Goal: Task Accomplishment & Management: Manage account settings

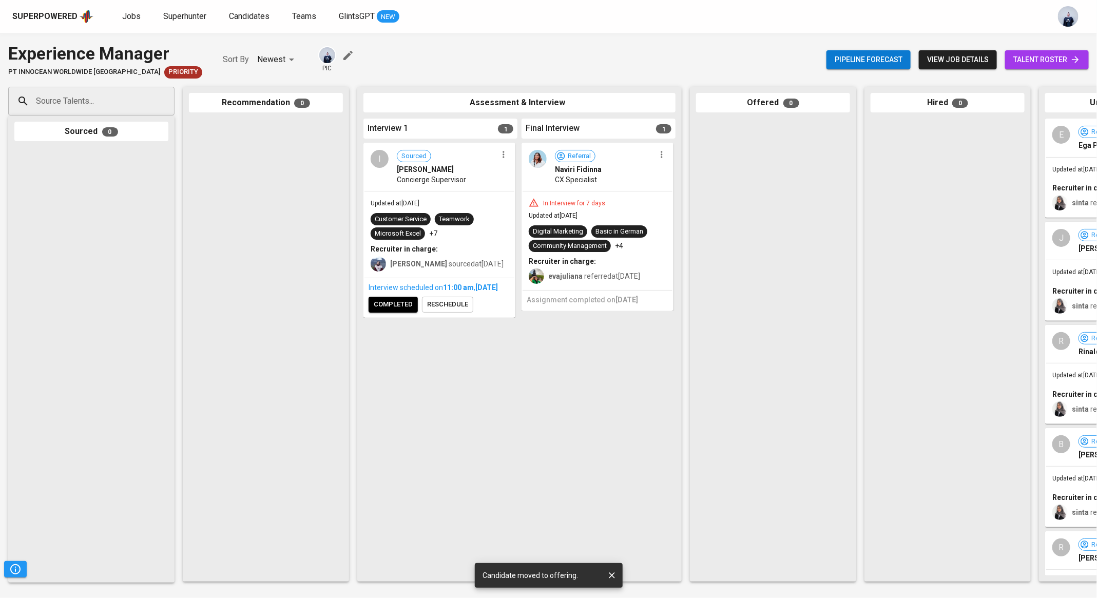
click at [663, 155] on icon "button" at bounding box center [662, 154] width 10 height 10
click at [686, 184] on li "Undo Final interview Happened" at bounding box center [706, 188] width 102 height 15
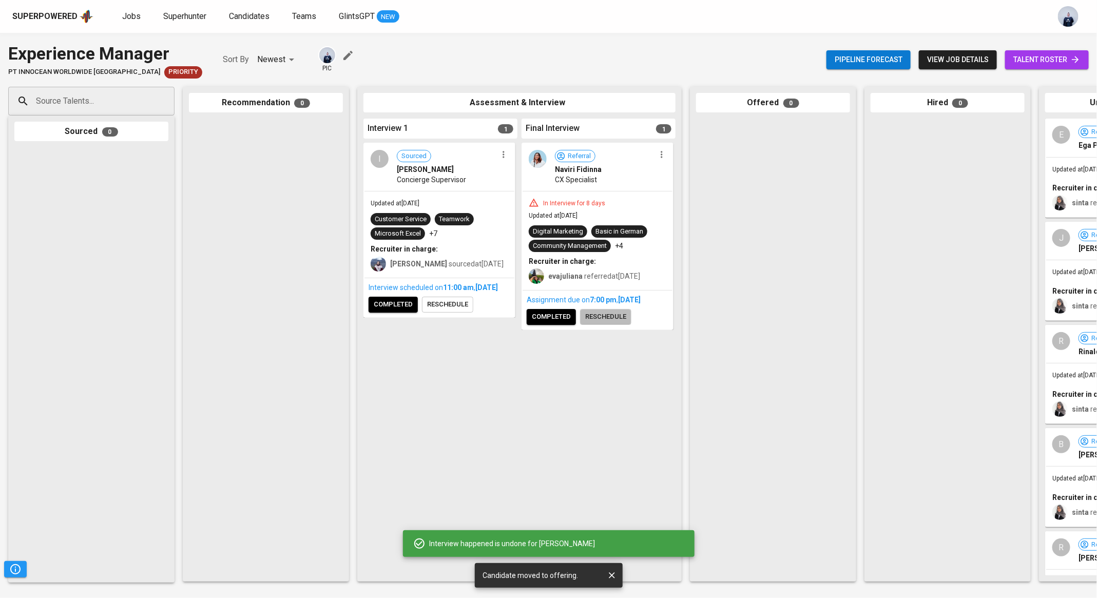
click at [608, 317] on span "reschedule" at bounding box center [605, 317] width 41 height 12
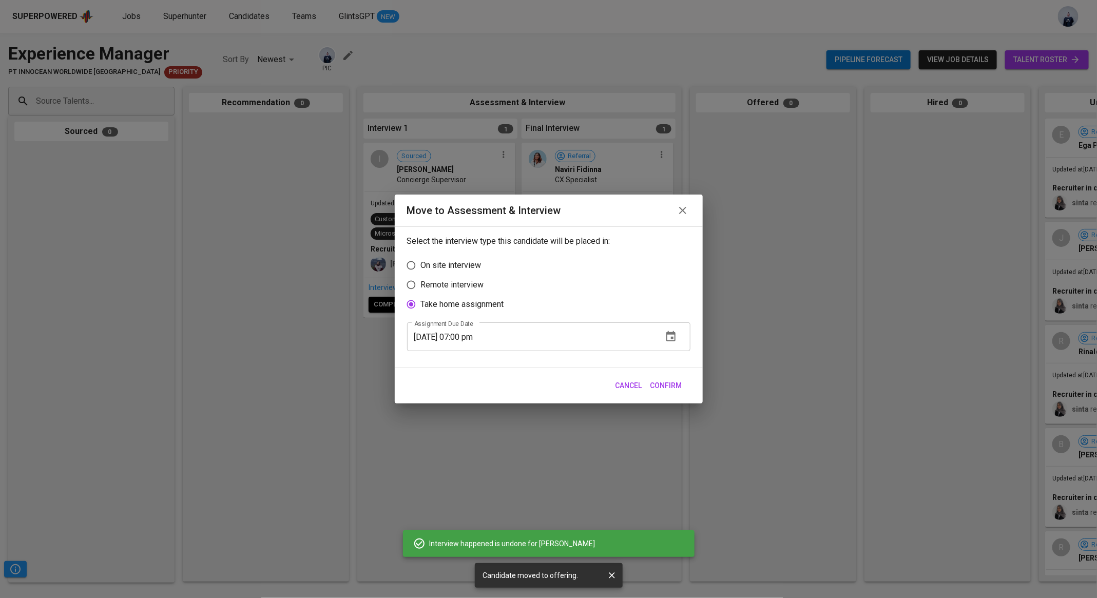
click at [471, 286] on p "Remote interview" at bounding box center [452, 285] width 63 height 12
click at [421, 286] on input "Remote interview" at bounding box center [412, 285] width 20 height 20
radio input "true"
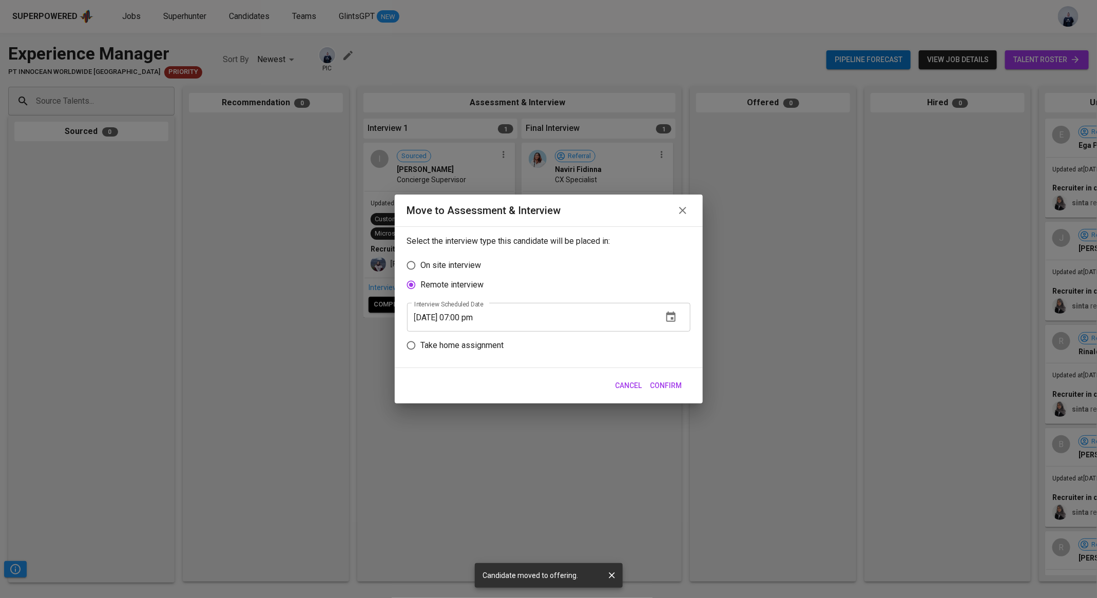
click at [669, 316] on icon "button" at bounding box center [671, 317] width 12 height 12
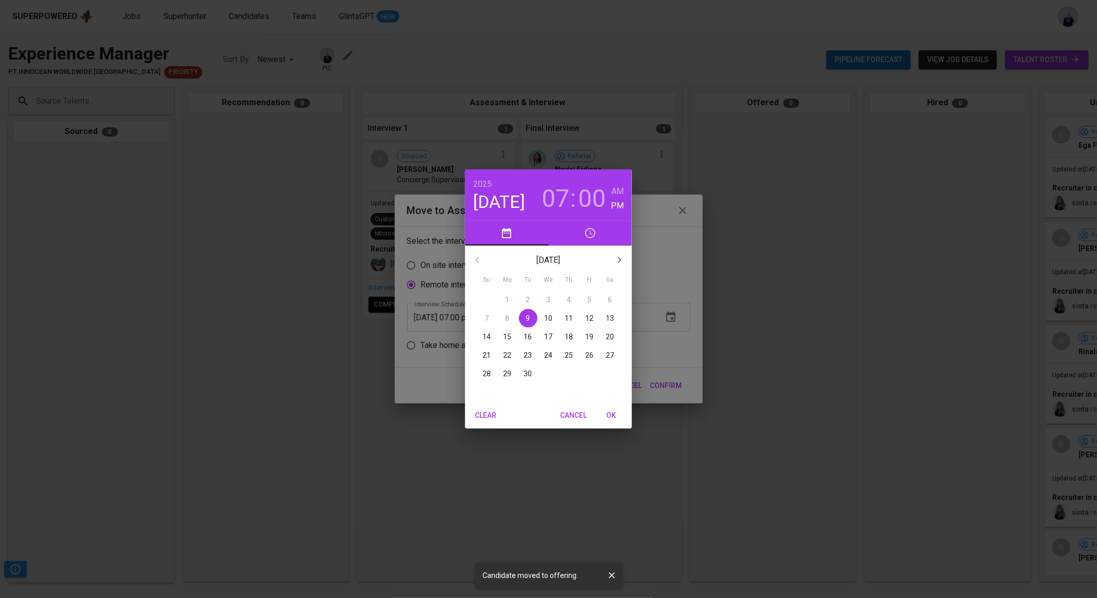
click at [566, 318] on p "11" at bounding box center [569, 318] width 8 height 10
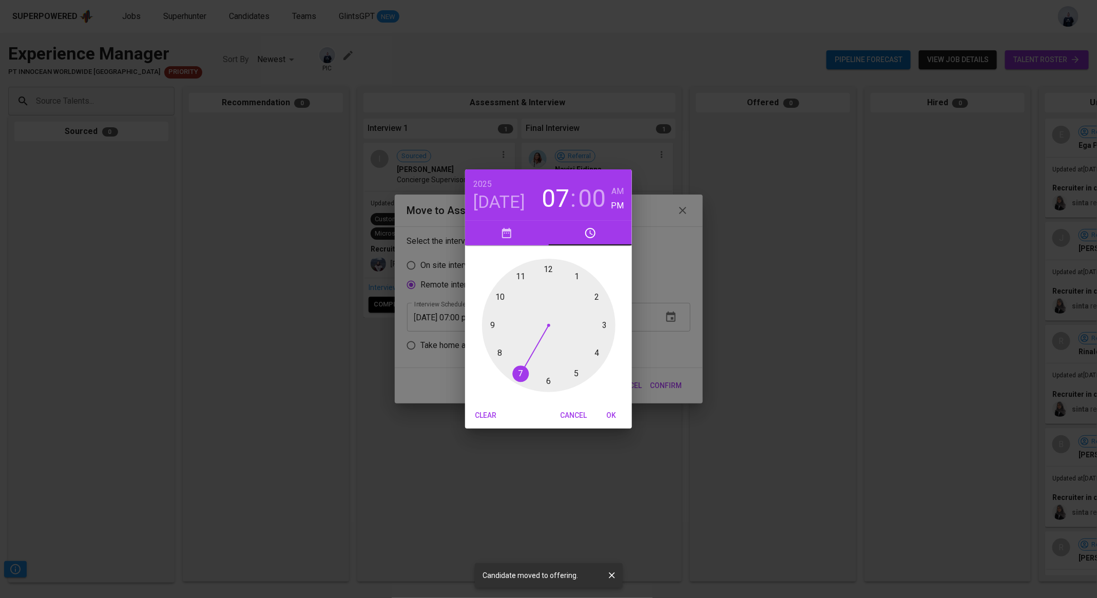
click at [596, 355] on div at bounding box center [549, 326] width 134 height 134
click at [548, 380] on div at bounding box center [549, 326] width 134 height 134
type input "[DATE] 04:30 pm"
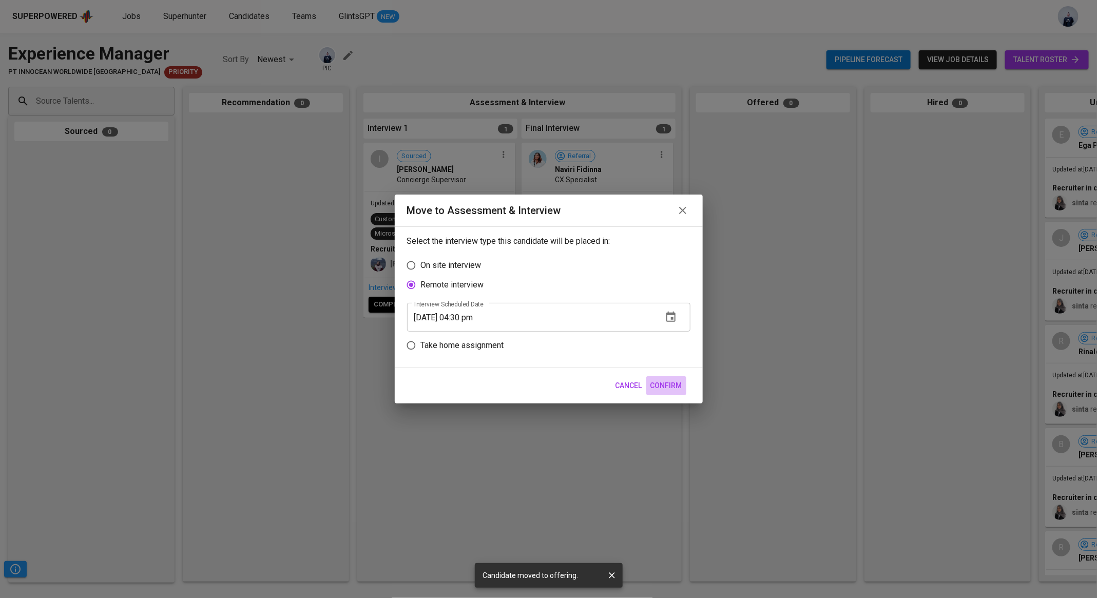
click at [669, 384] on span "Confirm" at bounding box center [667, 385] width 32 height 13
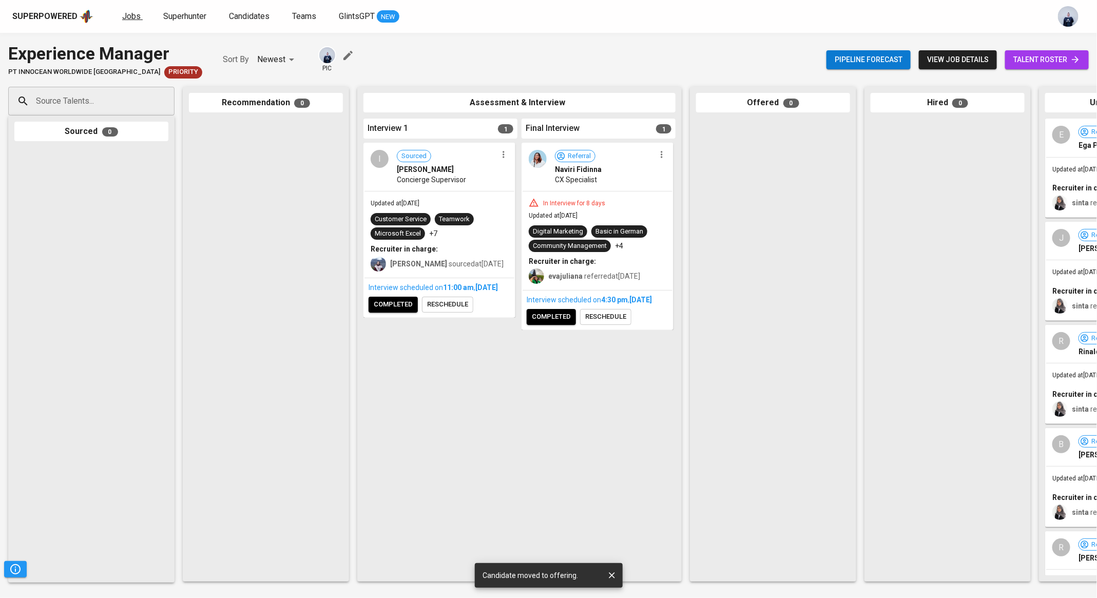
click at [131, 17] on span "Jobs" at bounding box center [131, 16] width 18 height 10
